Goal: Information Seeking & Learning: Learn about a topic

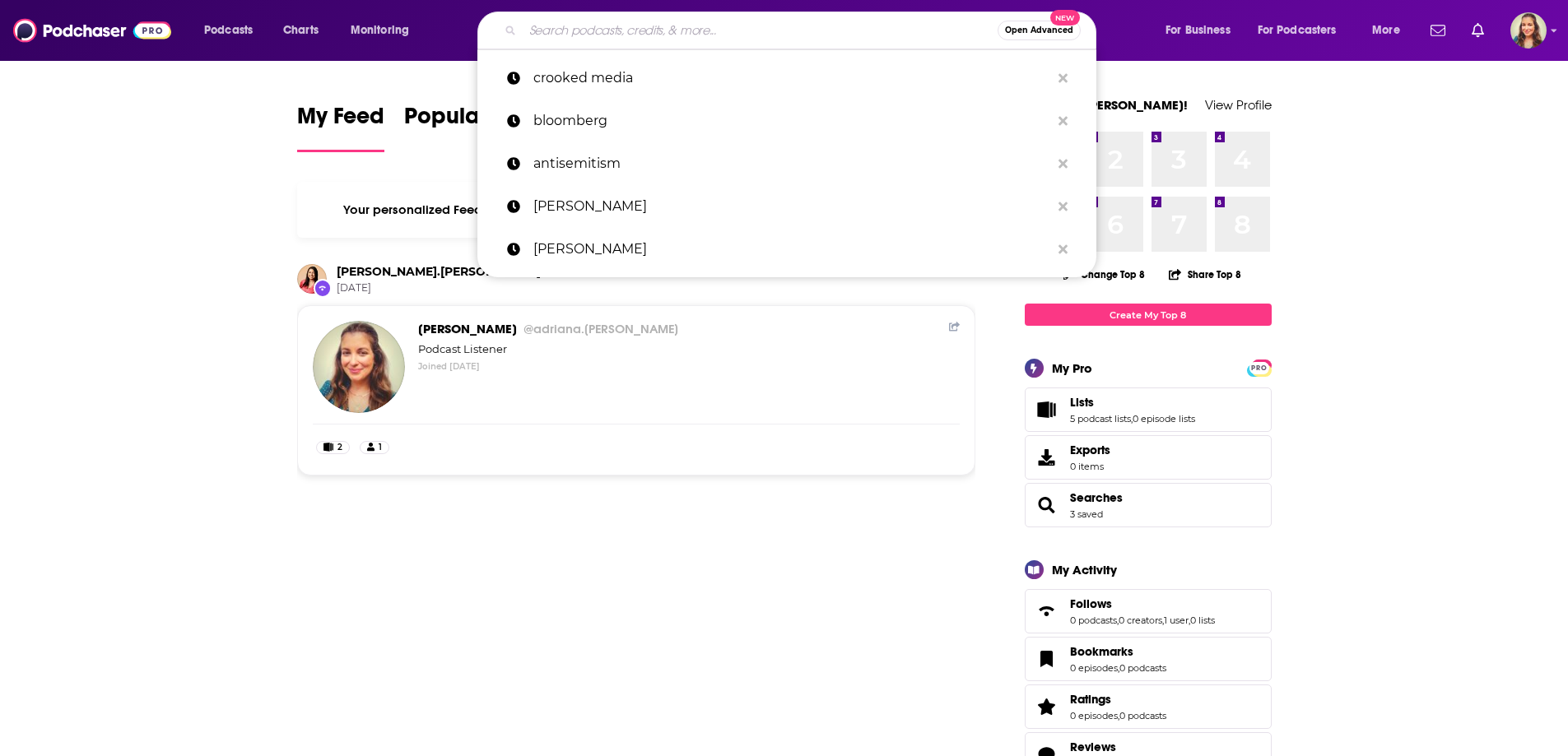
click at [644, 25] on input "Search podcasts, credits, & more..." at bounding box center [760, 30] width 474 height 27
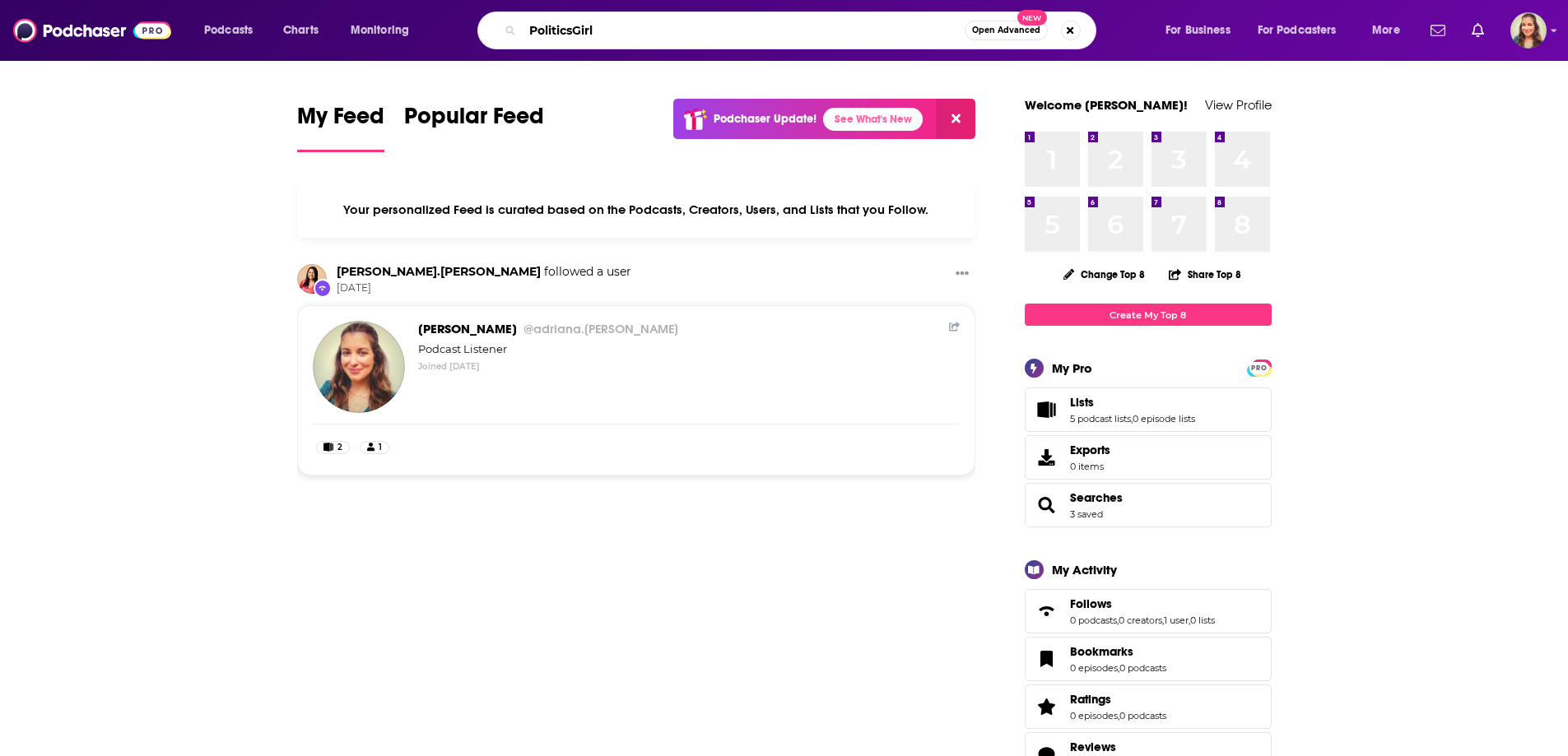
type input "PoliticsGirl"
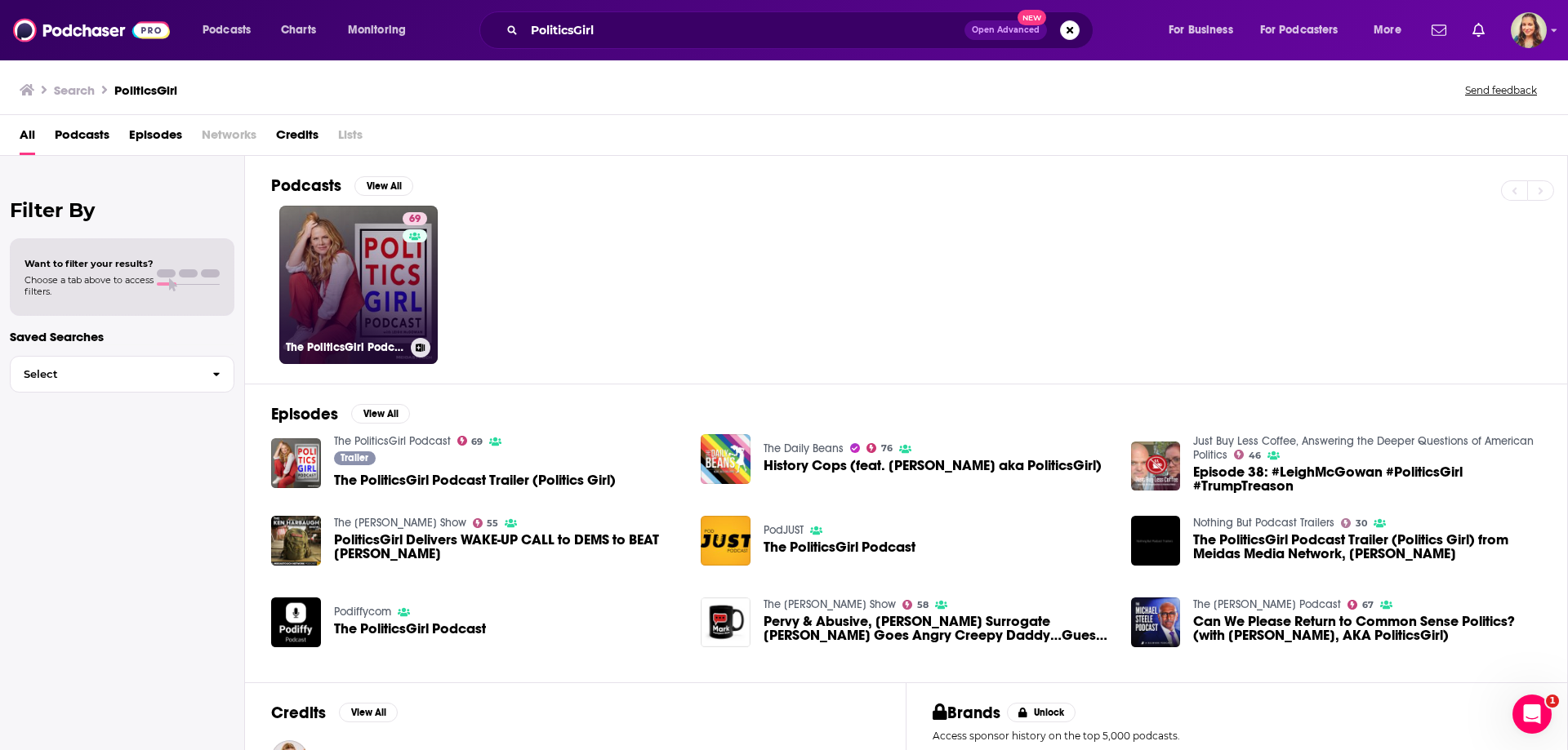
click at [298, 254] on link "69 The PoliticsGirl Podcast" at bounding box center [358, 284] width 158 height 158
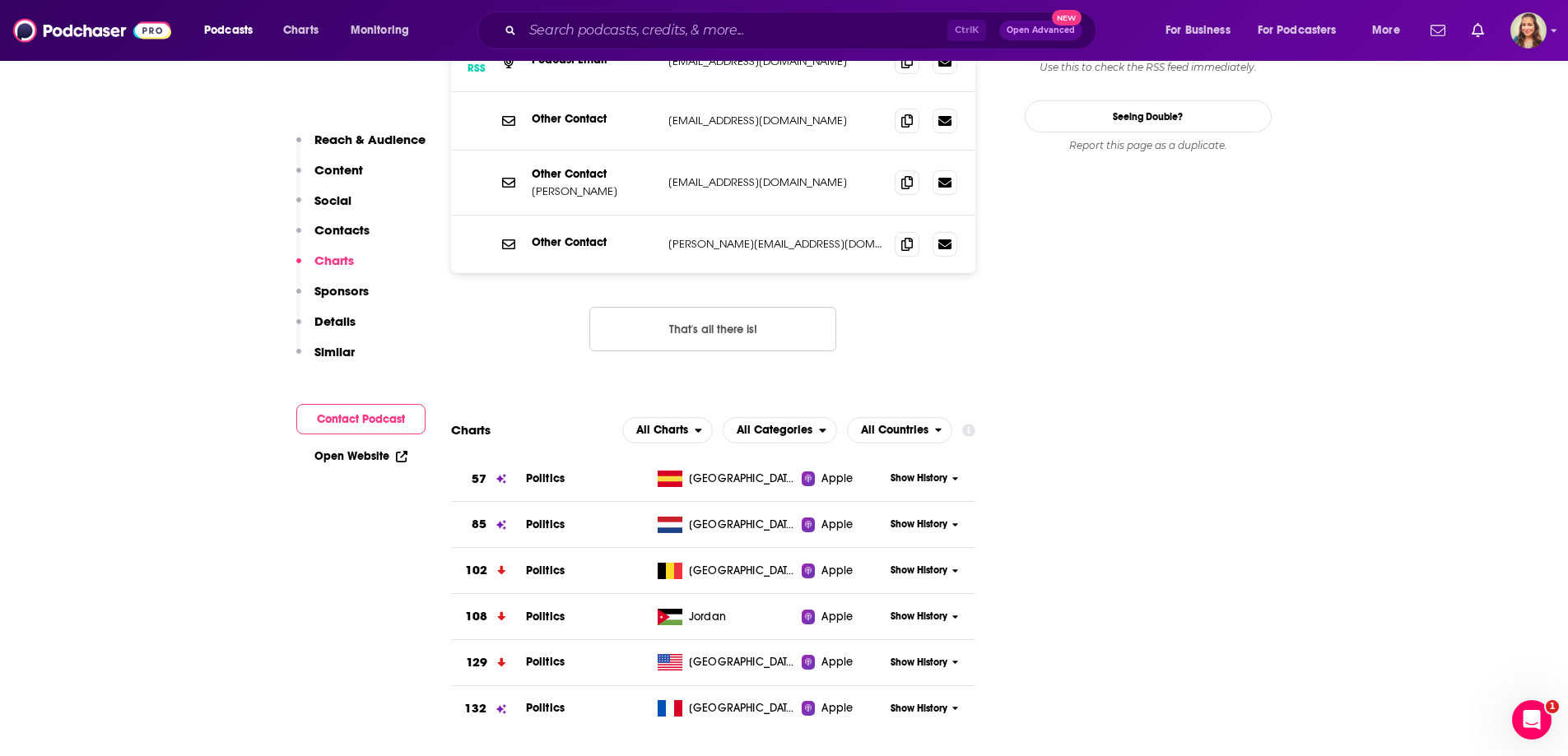
scroll to position [2058, 0]
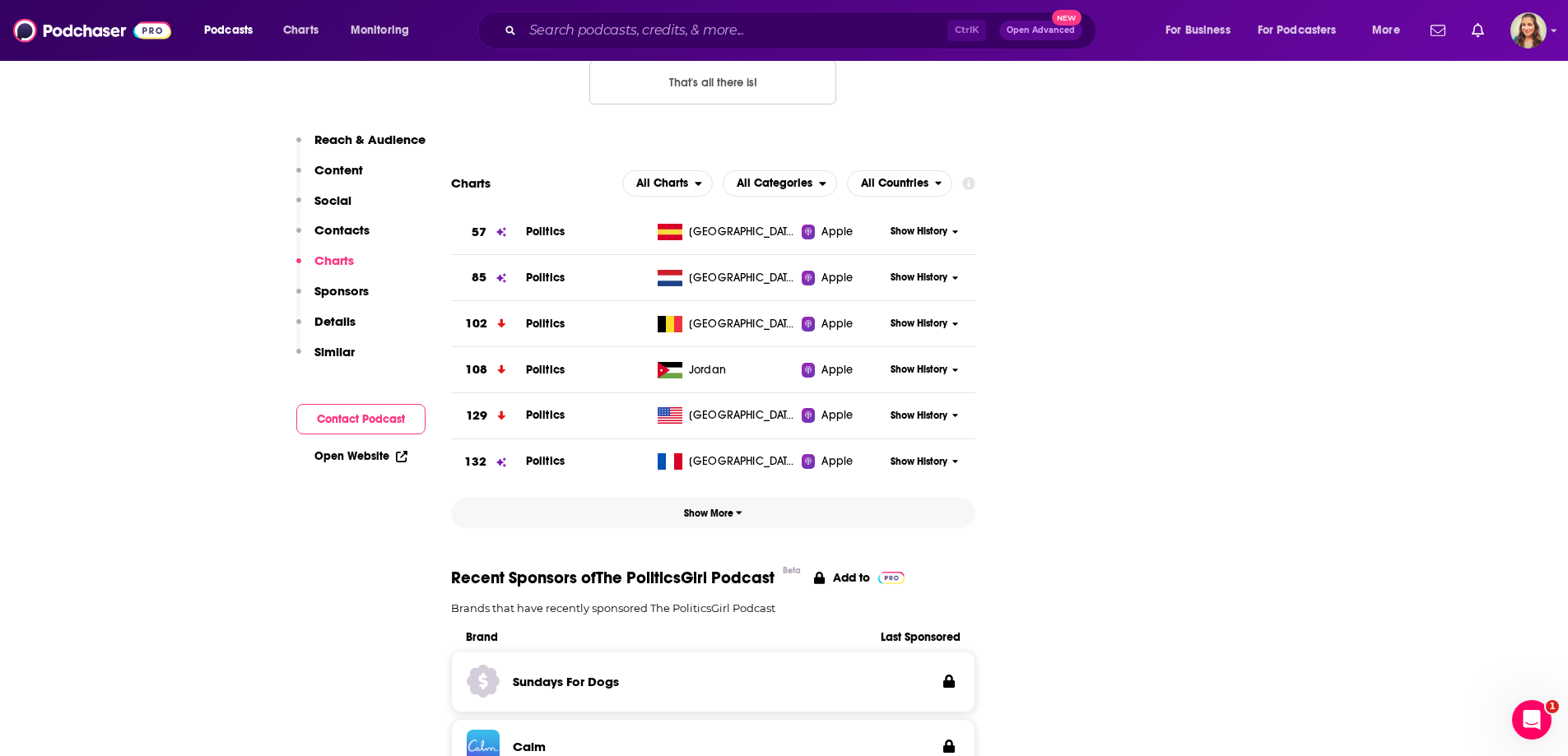
click at [722, 508] on span "Show More" at bounding box center [712, 514] width 58 height 12
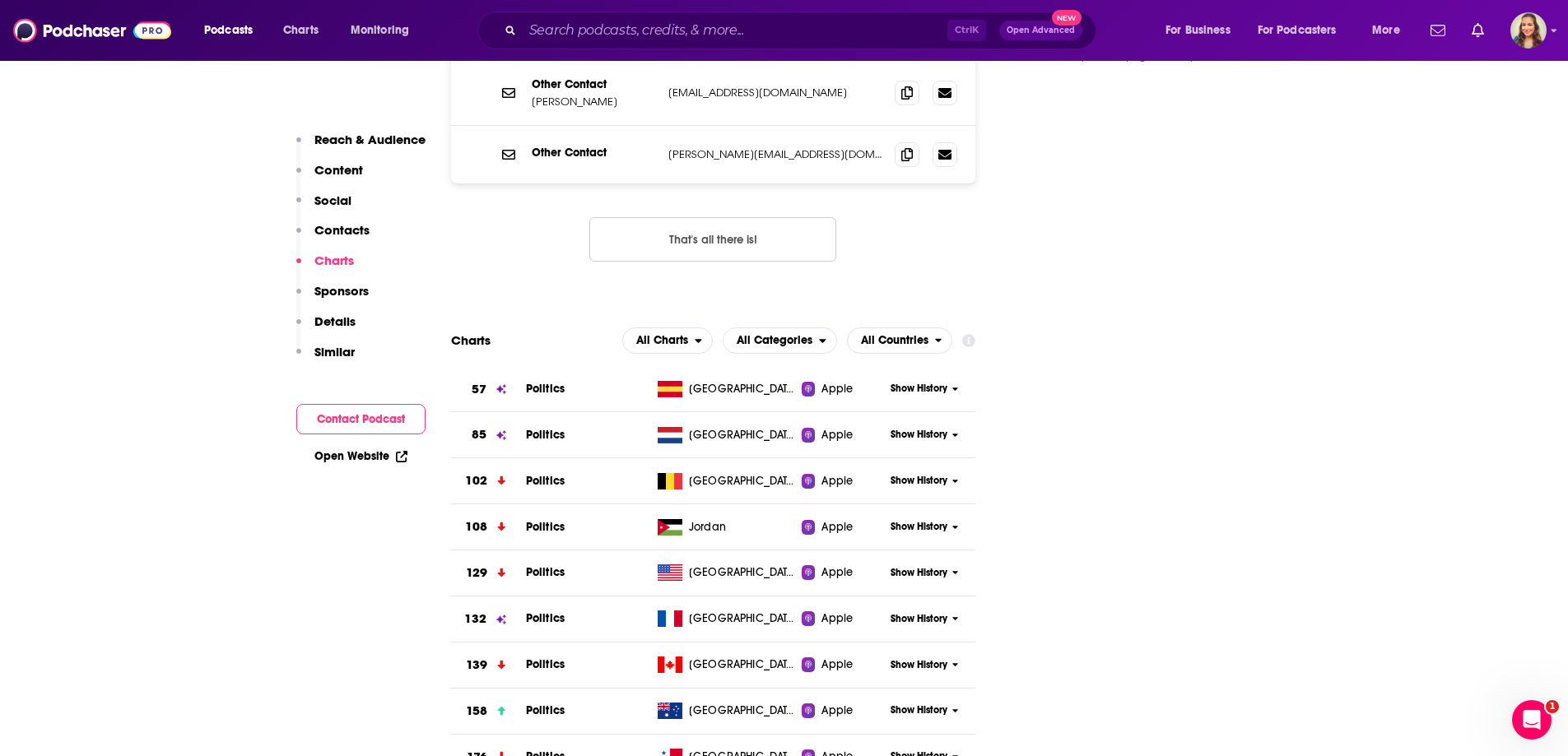
scroll to position [1893, 0]
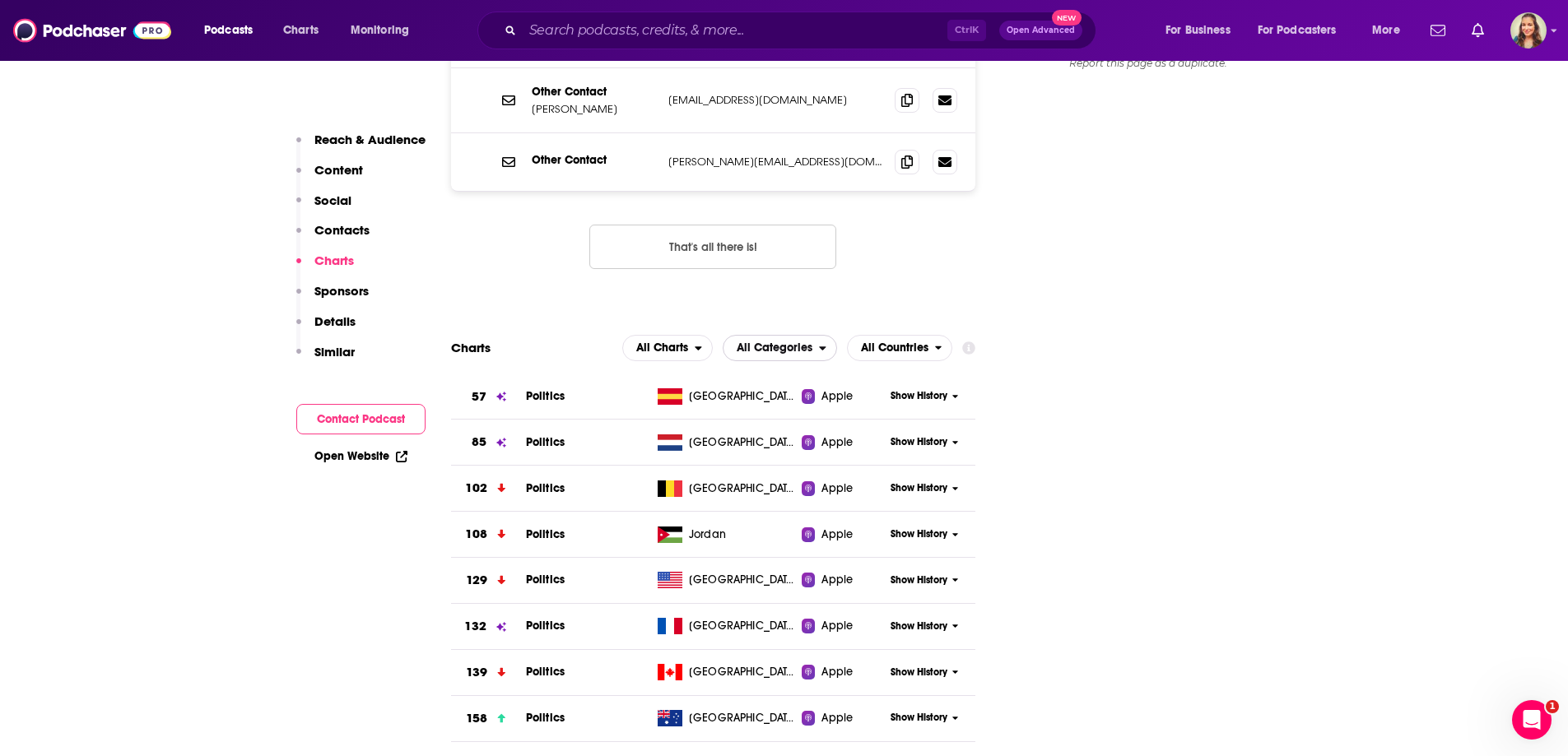
click at [751, 343] on span "All Categories" at bounding box center [775, 349] width 75 height 12
click at [774, 393] on span "Top Podcasts" at bounding box center [779, 398] width 93 height 10
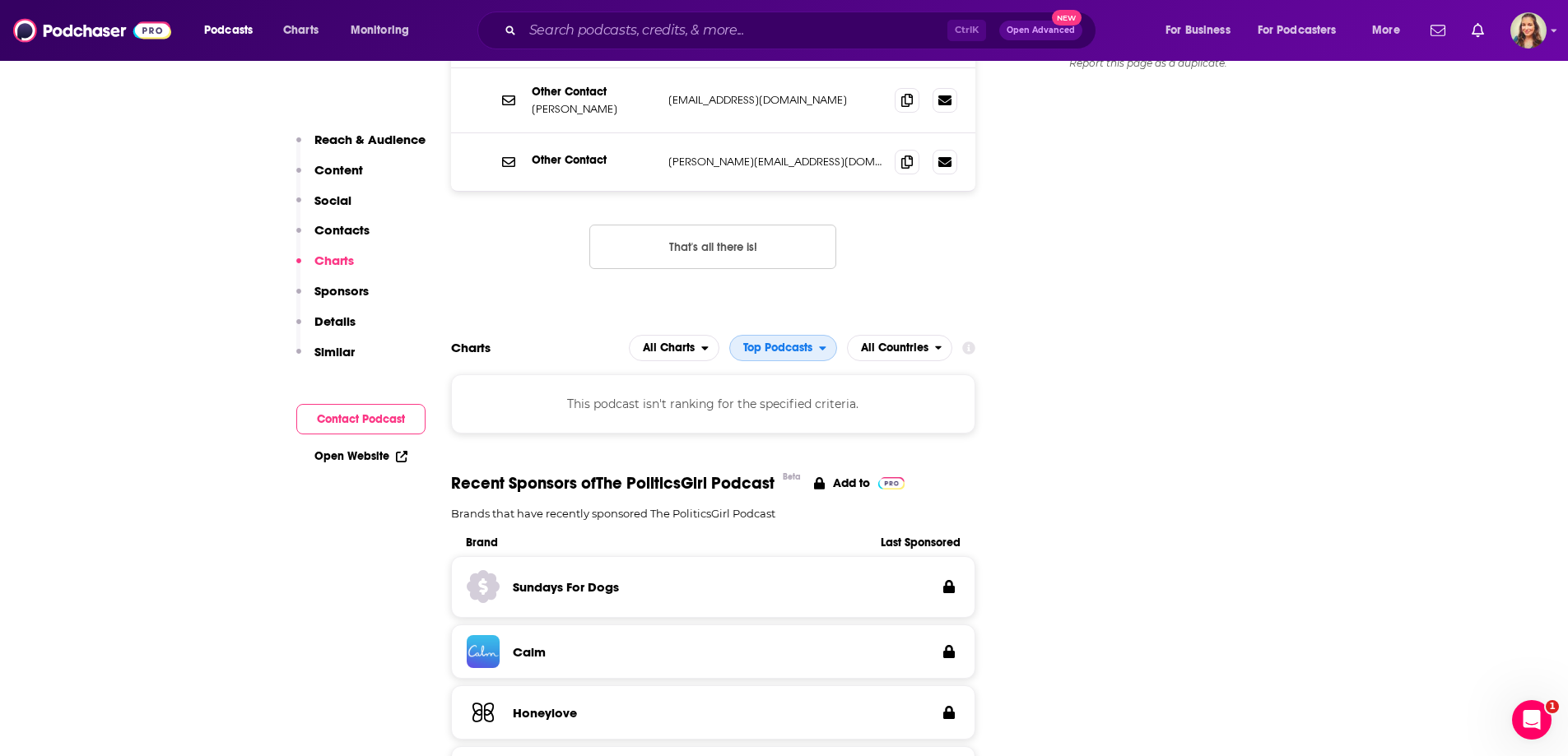
click at [810, 343] on span "Top Podcasts" at bounding box center [778, 349] width 69 height 12
click at [790, 409] on div "News / Politics" at bounding box center [784, 419] width 95 height 20
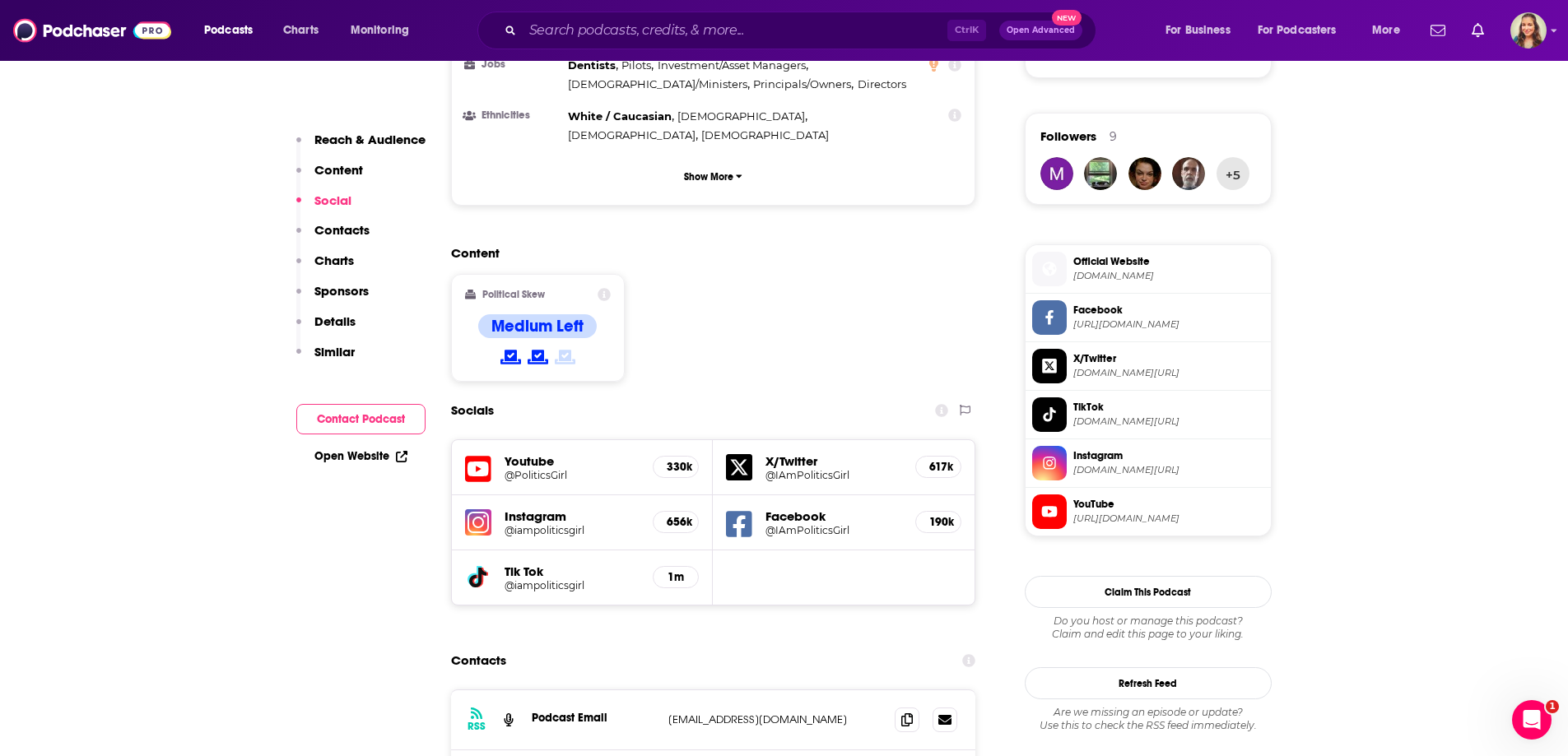
scroll to position [659, 0]
